Goal: Task Accomplishment & Management: Use online tool/utility

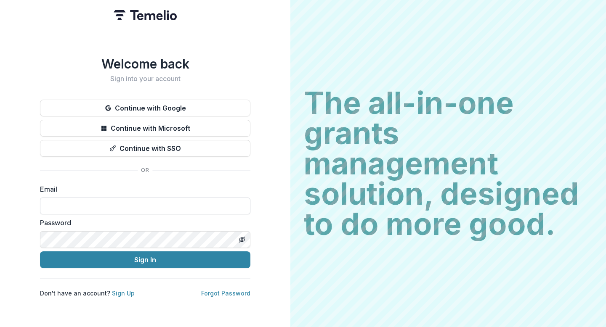
click at [137, 202] on input at bounding box center [145, 206] width 210 height 17
type input "**********"
click at [40, 251] on button "Sign In" at bounding box center [145, 259] width 210 height 17
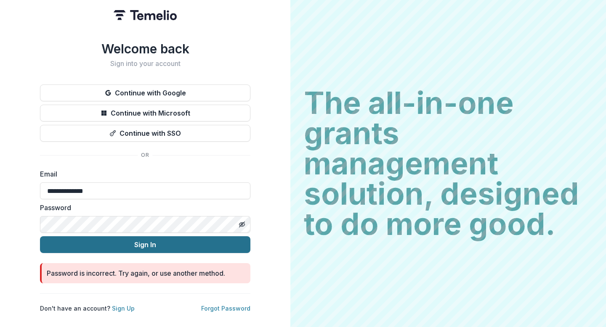
click at [232, 236] on button "Sign In" at bounding box center [145, 244] width 210 height 17
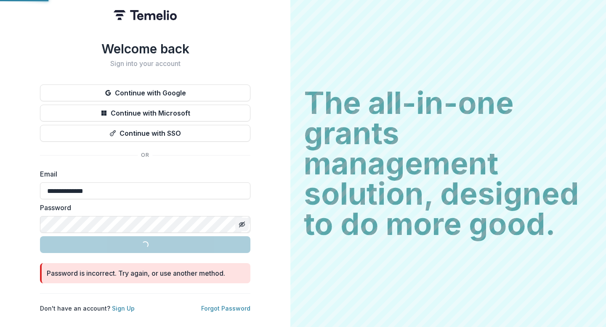
click at [241, 221] on icon "Toggle password visibility" at bounding box center [241, 224] width 7 height 7
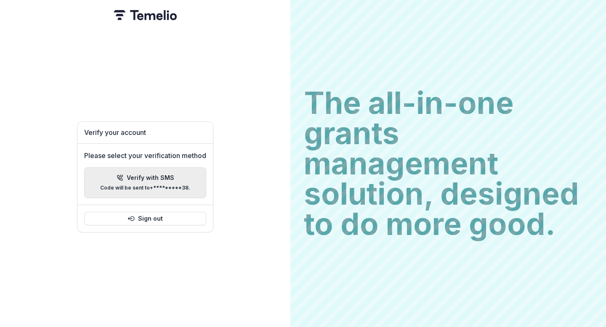
click at [146, 180] on div "Verify with SMS Code will be sent to +*********38 ." at bounding box center [145, 183] width 90 height 16
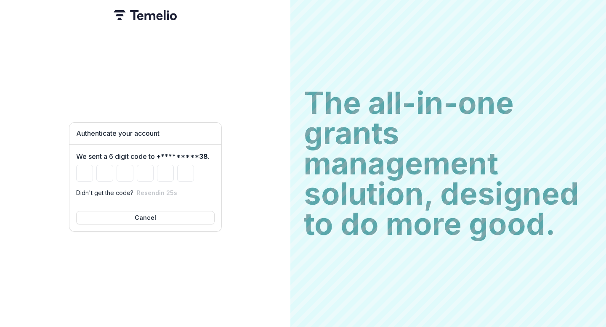
type input "*"
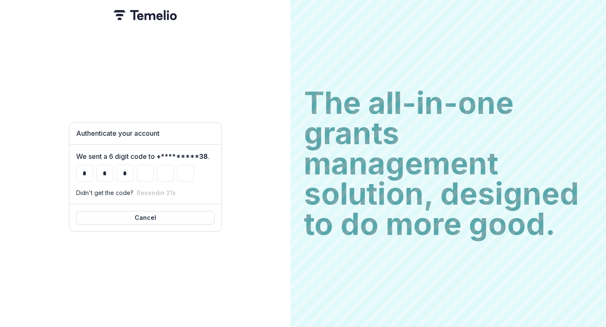
type input "*"
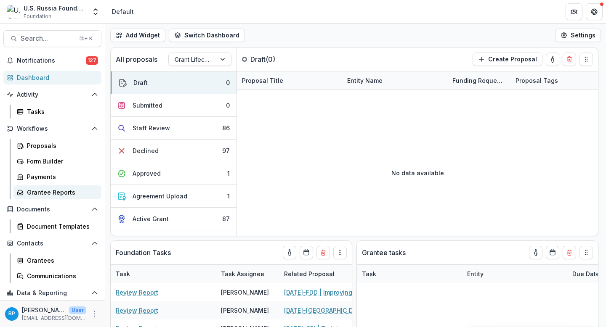
click at [40, 192] on div "Grantee Reports" at bounding box center [61, 192] width 68 height 9
select select "******"
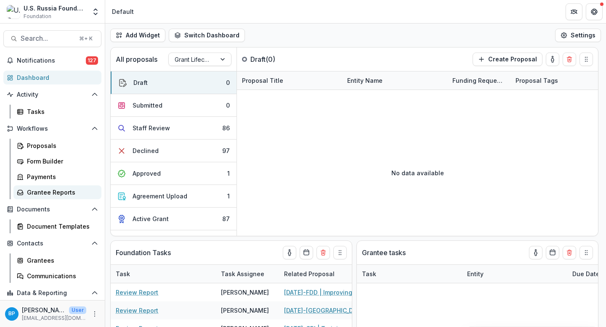
select select "******"
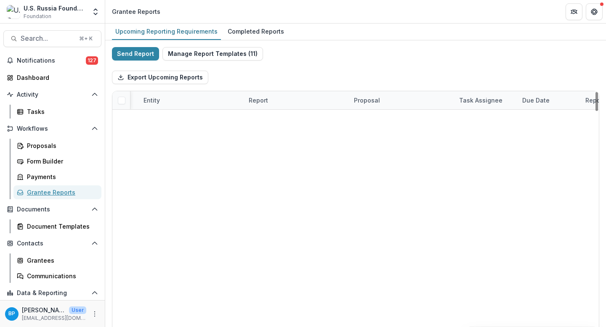
scroll to position [0, 118]
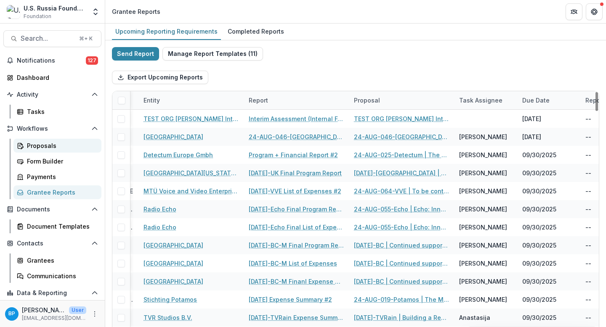
click at [36, 143] on div "Proposals" at bounding box center [61, 145] width 68 height 9
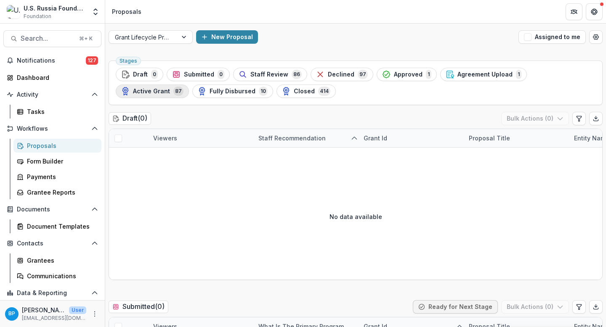
click at [170, 88] on span "Active Grant" at bounding box center [151, 91] width 37 height 7
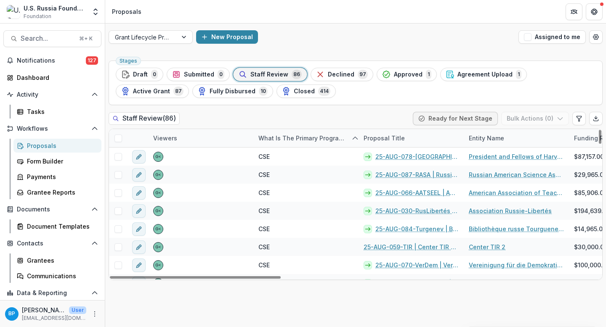
click at [391, 134] on div "Proposal Title" at bounding box center [383, 138] width 51 height 9
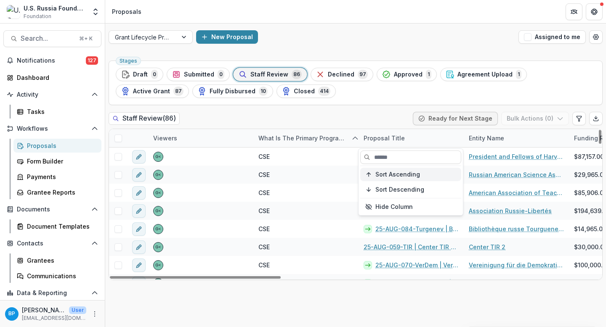
click at [387, 172] on span "Sort Ascending" at bounding box center [397, 174] width 45 height 7
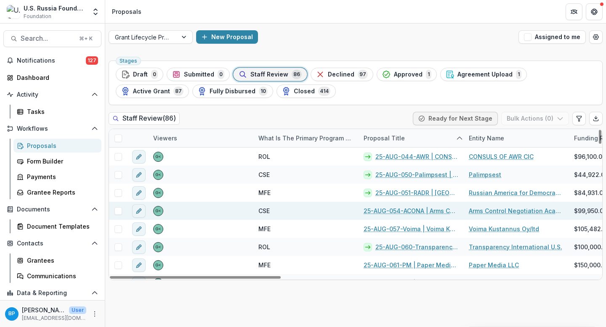
click at [321, 214] on div "CSE" at bounding box center [305, 211] width 105 height 18
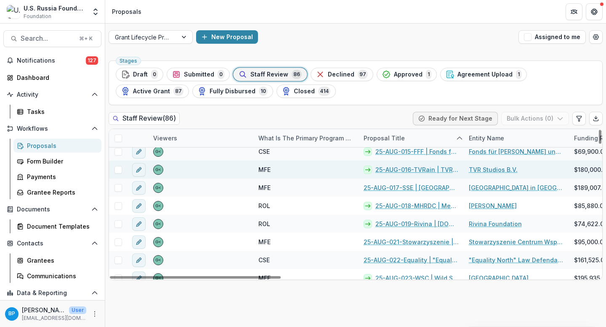
scroll to position [539, 0]
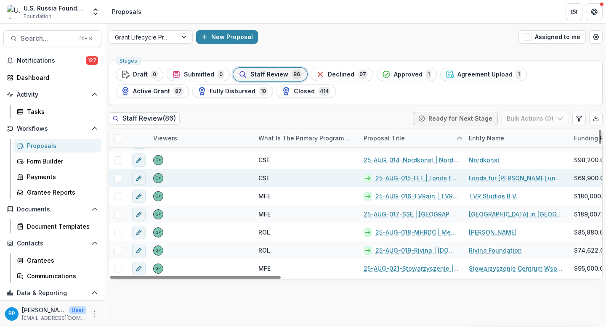
click at [399, 177] on link "25-AUG-015-FFF | Fonds für Frieden und Freiheit e. V. - 2025 - Grant Proposal A…" at bounding box center [416, 178] width 83 height 9
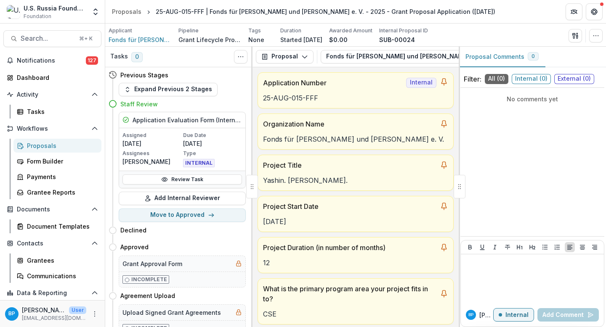
click at [187, 173] on div "Review Task" at bounding box center [182, 179] width 126 height 17
click at [183, 177] on link "Review Task" at bounding box center [181, 180] width 119 height 10
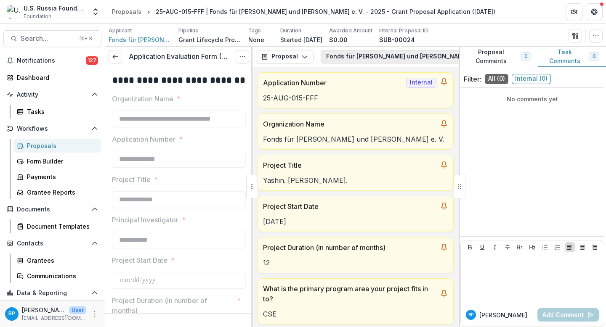
scroll to position [0, 211]
click at [366, 55] on button "Fonds für Frieden und Freiheit e. V. - 2025 - Grant Proposal Application (Augus…" at bounding box center [269, 56] width 321 height 13
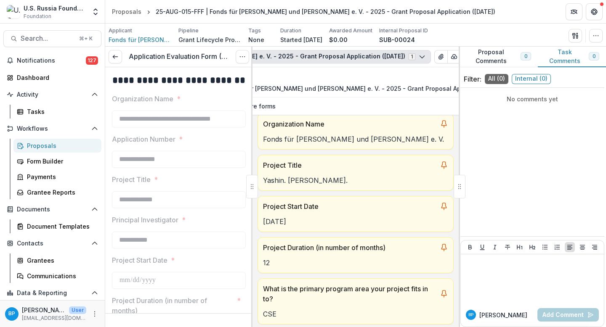
click at [213, 149] on div at bounding box center [179, 149] width 134 height 3
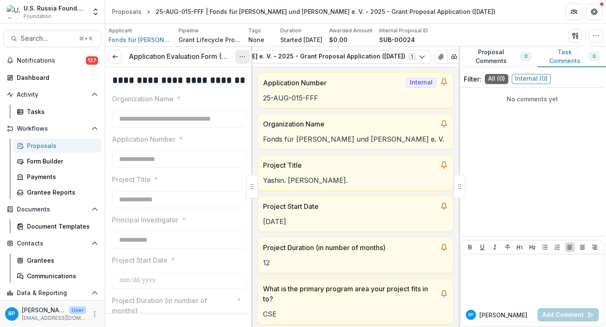
click at [240, 55] on icon "Options" at bounding box center [242, 56] width 7 height 7
click at [202, 78] on link "View task" at bounding box center [202, 76] width 90 height 14
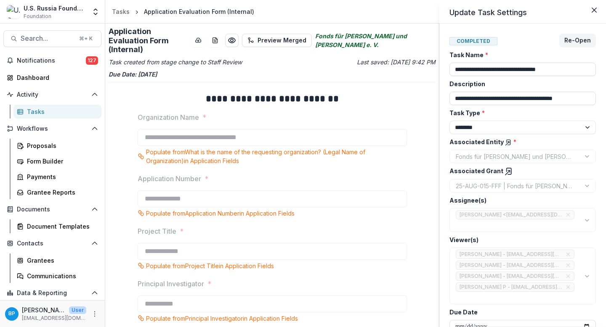
click at [243, 29] on div "**********" at bounding box center [303, 163] width 606 height 327
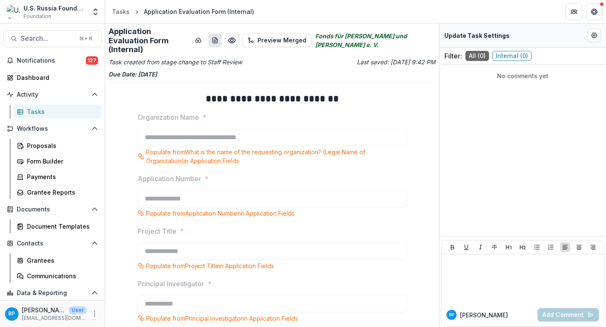
click at [218, 37] on icon "download-word-button" at bounding box center [215, 40] width 7 height 7
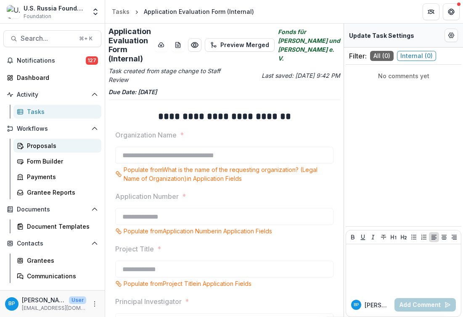
click at [50, 145] on div "Proposals" at bounding box center [61, 145] width 68 height 9
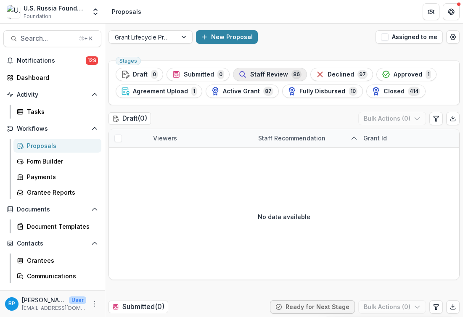
click at [267, 72] on span "Staff Review" at bounding box center [269, 74] width 38 height 7
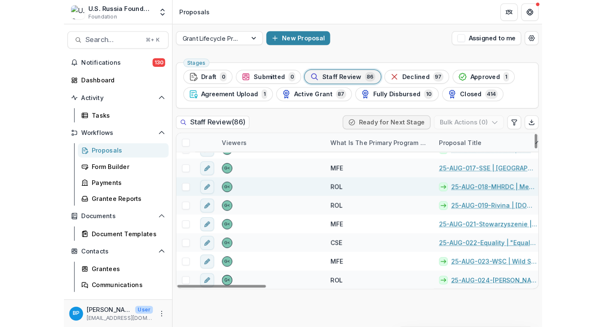
scroll to position [618, 0]
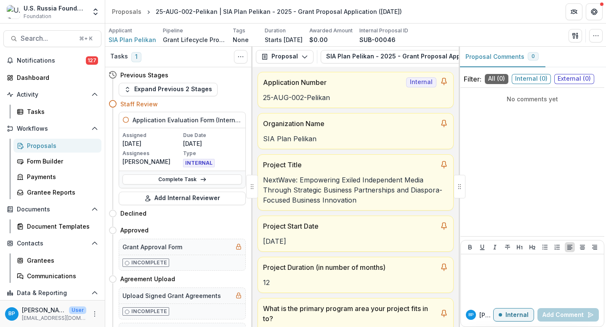
click at [202, 121] on h5 "Application Evaluation Form (Internal)" at bounding box center [186, 120] width 109 height 9
click at [157, 119] on h5 "Application Evaluation Form (Internal)" at bounding box center [186, 120] width 109 height 9
click at [239, 54] on icon "Toggle View Cancelled Tasks" at bounding box center [240, 56] width 7 height 7
click at [214, 95] on div "Expand Previous 2 Stages" at bounding box center [182, 89] width 127 height 13
click at [361, 60] on button "SIA Plan Pelikan - 2025 - Grant Proposal Application (August 2025) 1" at bounding box center [426, 56] width 212 height 13
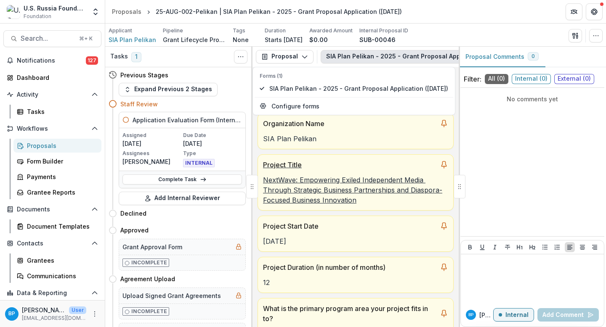
click at [334, 167] on p "Project Title" at bounding box center [349, 165] width 173 height 10
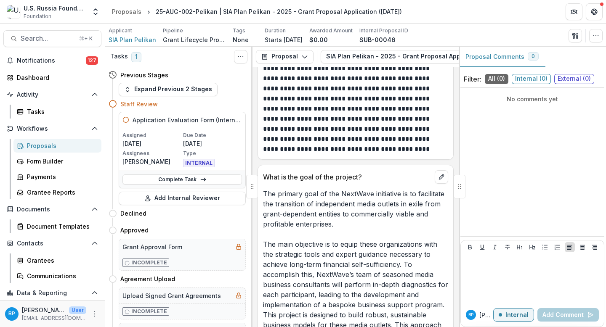
scroll to position [1712, 0]
click at [200, 159] on span "INTERNAL" at bounding box center [199, 163] width 32 height 8
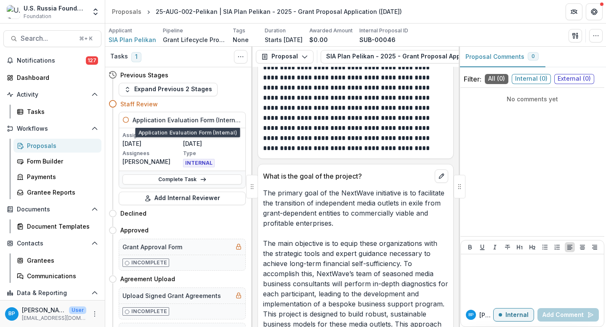
click at [161, 124] on h5 "Application Evaluation Form (Internal)" at bounding box center [186, 120] width 109 height 9
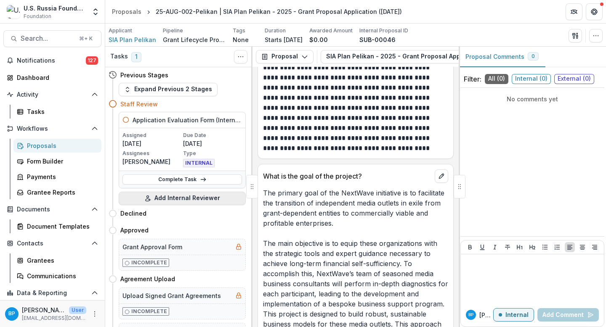
click at [170, 201] on button "Add Internal Reviewer" at bounding box center [182, 198] width 127 height 13
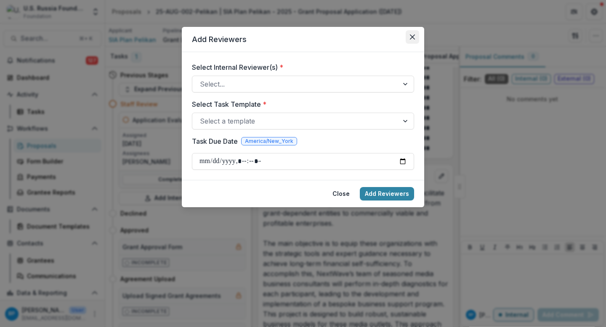
click at [410, 33] on button "Close" at bounding box center [411, 36] width 13 height 13
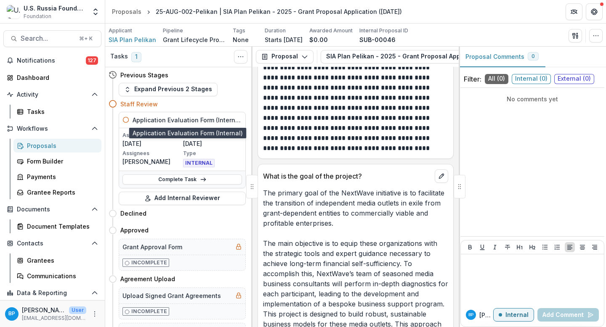
click at [153, 122] on h5 "Application Evaluation Form (Internal)" at bounding box center [186, 120] width 109 height 9
click at [241, 57] on icon "Toggle View Cancelled Tasks" at bounding box center [240, 56] width 7 height 7
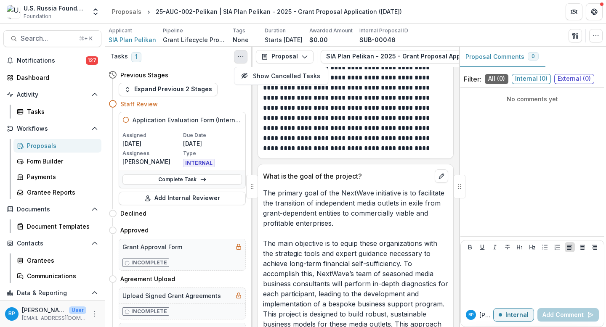
click at [202, 128] on div "Assigned 08/04/2025 Due Date 08/26/2025 Assignees Igor Zevelev Type INTERNAL" at bounding box center [182, 149] width 126 height 42
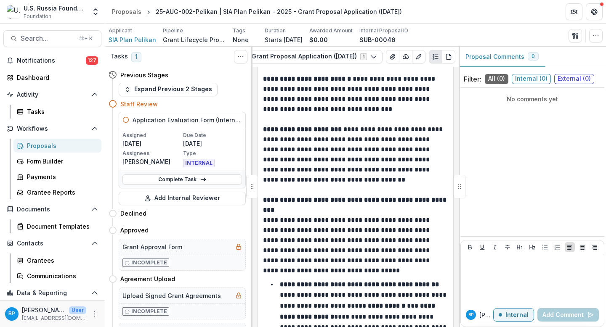
scroll to position [5521, 0]
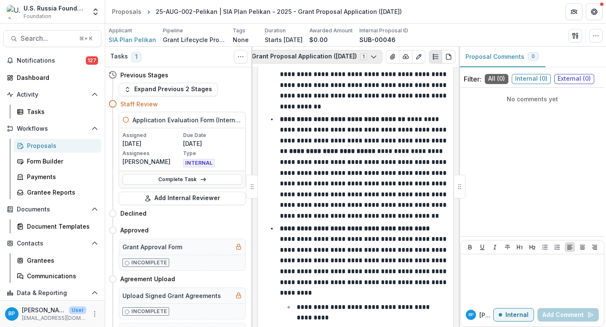
click at [344, 56] on button "SIA Plan Pelikan - 2025 - Grant Proposal Application (August 2025) 1" at bounding box center [276, 56] width 212 height 13
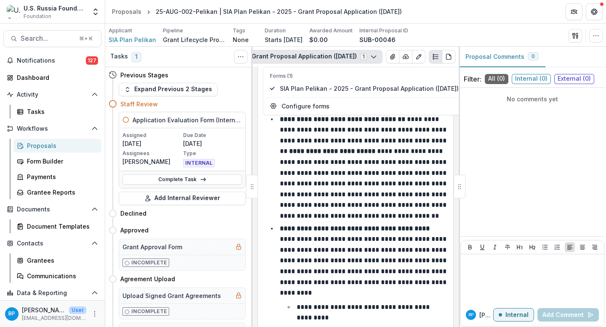
click at [339, 224] on ul "**********" at bounding box center [360, 239] width 175 height 469
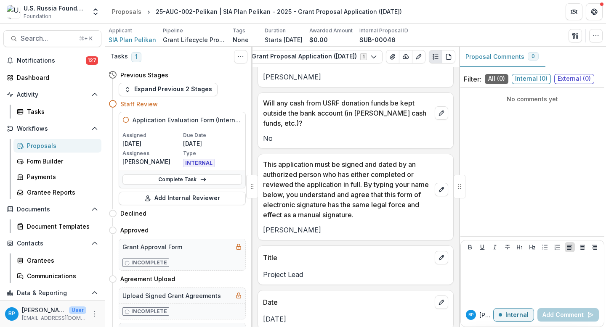
scroll to position [9447, 0]
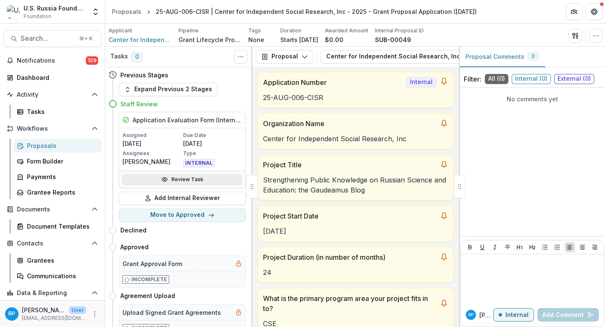
click at [186, 177] on link "Review Task" at bounding box center [181, 180] width 119 height 10
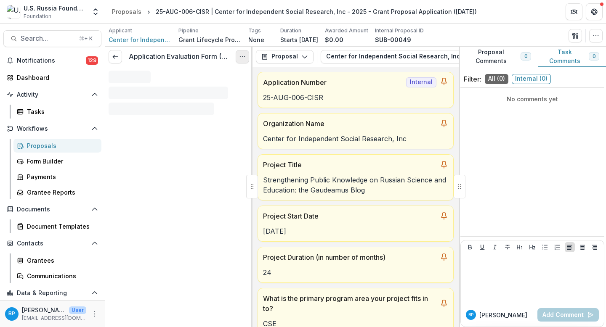
click at [240, 61] on button "Options" at bounding box center [241, 56] width 13 height 13
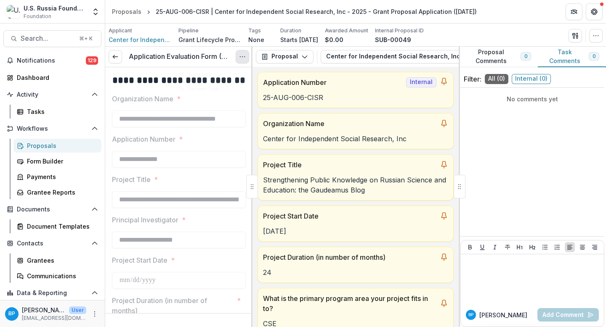
type input "*******"
type input "******"
click at [213, 72] on link "View task" at bounding box center [202, 76] width 90 height 14
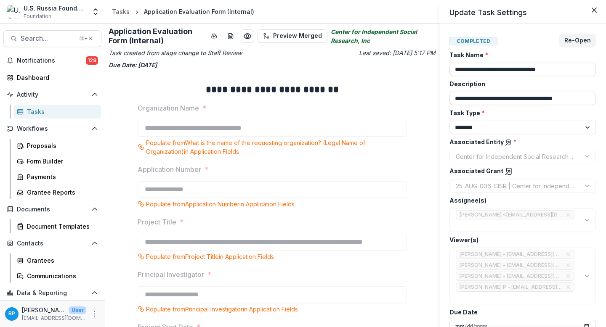
click at [230, 35] on div "**********" at bounding box center [303, 163] width 606 height 327
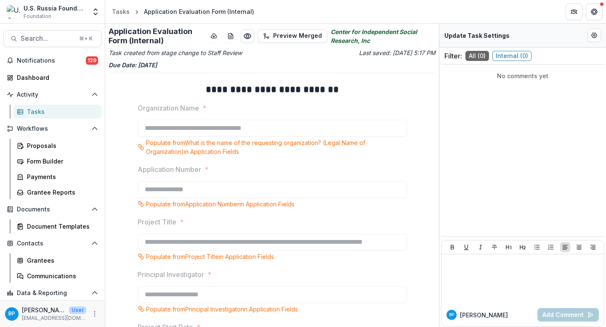
click at [230, 35] on icon "download-word-button" at bounding box center [230, 36] width 7 height 7
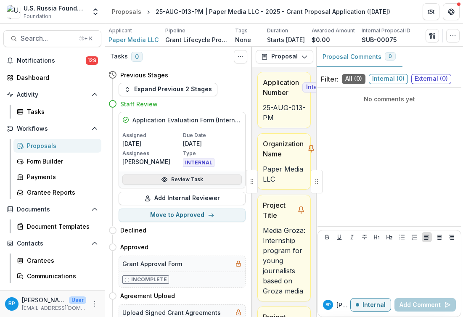
click at [200, 176] on link "Review Task" at bounding box center [181, 180] width 119 height 10
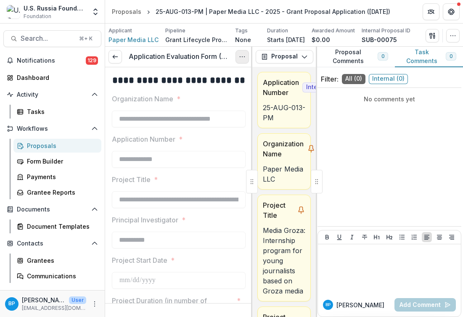
click at [243, 59] on icon "Options" at bounding box center [242, 56] width 7 height 7
click at [221, 73] on link "View task" at bounding box center [202, 76] width 90 height 14
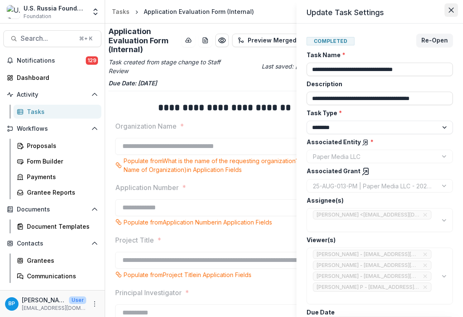
click at [450, 16] on button "Close" at bounding box center [450, 9] width 13 height 13
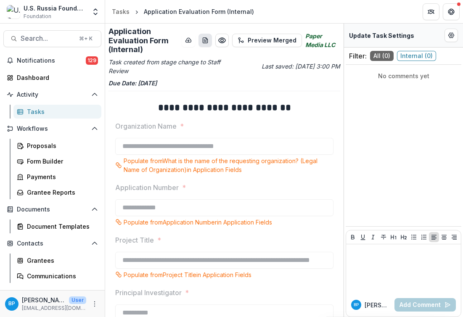
click at [203, 41] on icon "download-word-button" at bounding box center [205, 40] width 5 height 5
